Goal: Task Accomplishment & Management: Manage account settings

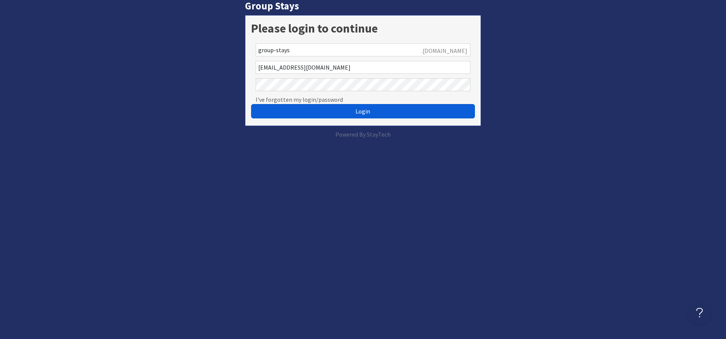
click at [450, 107] on button "Login" at bounding box center [363, 111] width 224 height 14
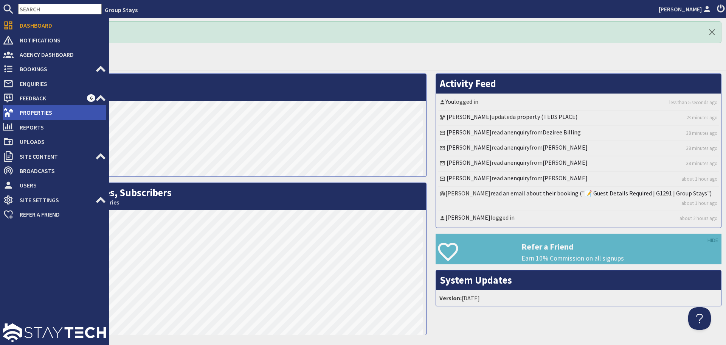
click at [30, 116] on span "Properties" at bounding box center [60, 112] width 92 height 12
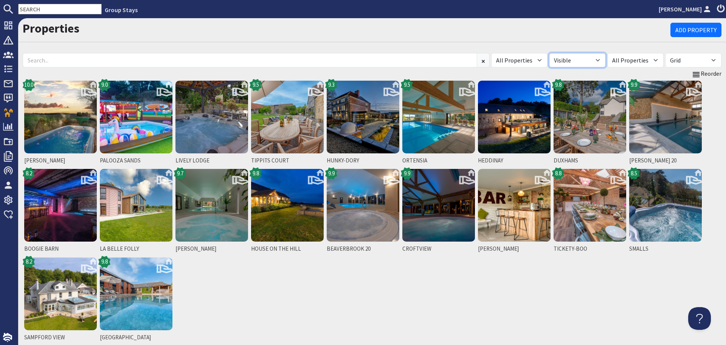
click at [605, 61] on select "All Visible Not Visible" at bounding box center [577, 60] width 56 height 14
select select "false"
click at [564, 53] on select "All Visible Not Visible" at bounding box center [577, 60] width 56 height 14
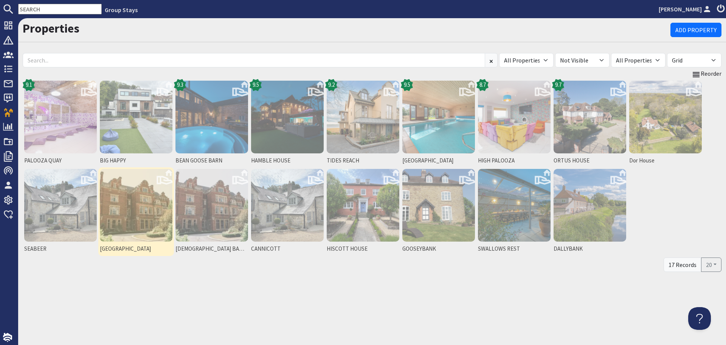
click at [135, 205] on img at bounding box center [136, 205] width 73 height 73
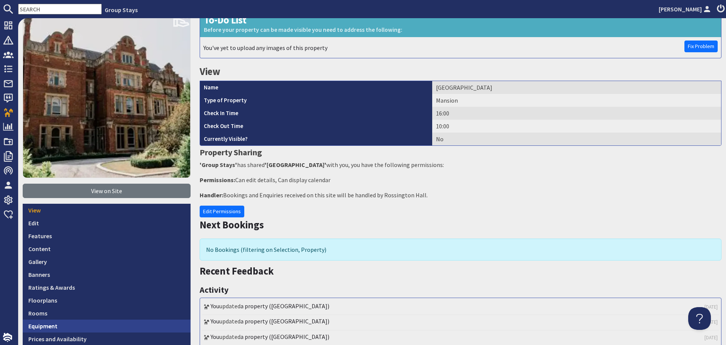
scroll to position [113, 0]
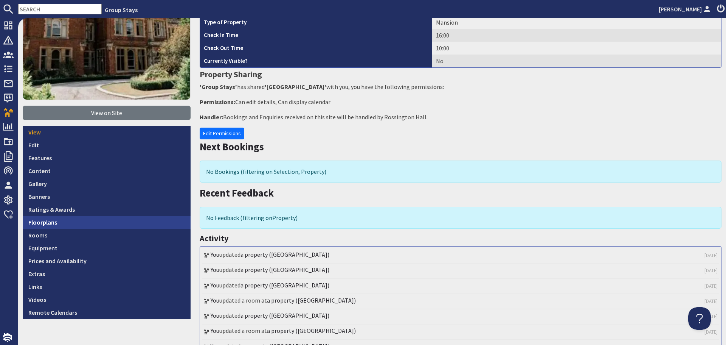
click at [106, 224] on link "Floorplans" at bounding box center [107, 222] width 168 height 13
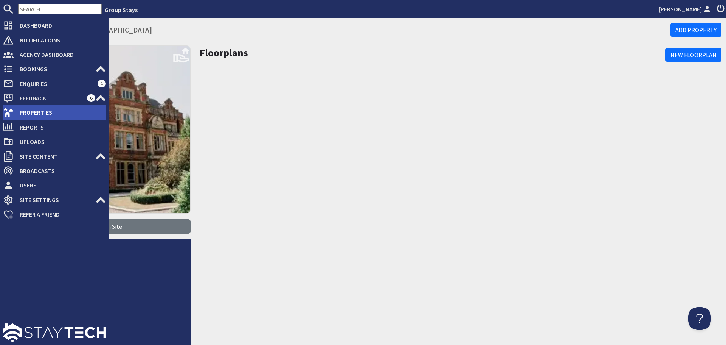
click at [6, 112] on icon at bounding box center [8, 112] width 11 height 11
